Goal: Use online tool/utility: Utilize a website feature to perform a specific function

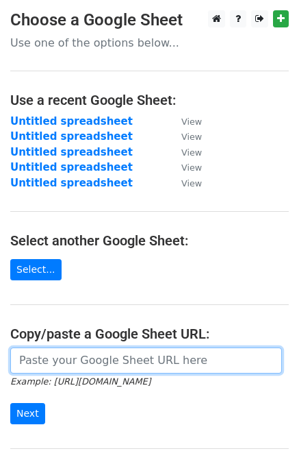
click at [62, 361] on input "url" at bounding box center [146, 360] width 272 height 26
paste input "https://docs.google.com/spreadsheets/d/1IE-cPhCwnBHjd5nhCjX-PuyKjp95qHyHt5So2SN…"
type input "https://docs.google.com/spreadsheets/d/1IE-cPhCwnBHjd5nhCjX-PuyKjp95qHyHt5So2SN…"
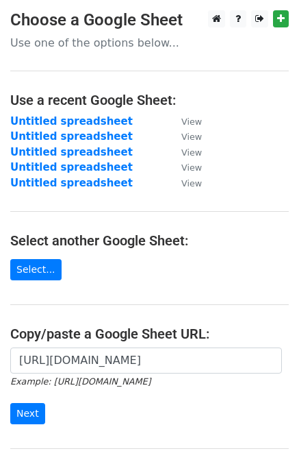
scroll to position [0, 0]
click at [27, 415] on input "Next" at bounding box center [27, 413] width 35 height 21
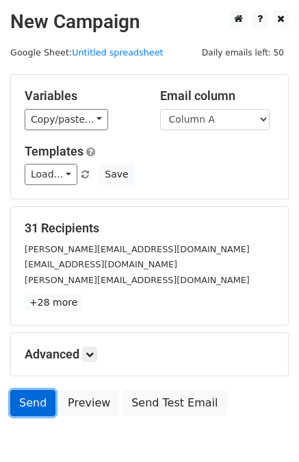
click at [34, 400] on link "Send" at bounding box center [32, 403] width 45 height 26
